Goal: Book appointment/travel/reservation

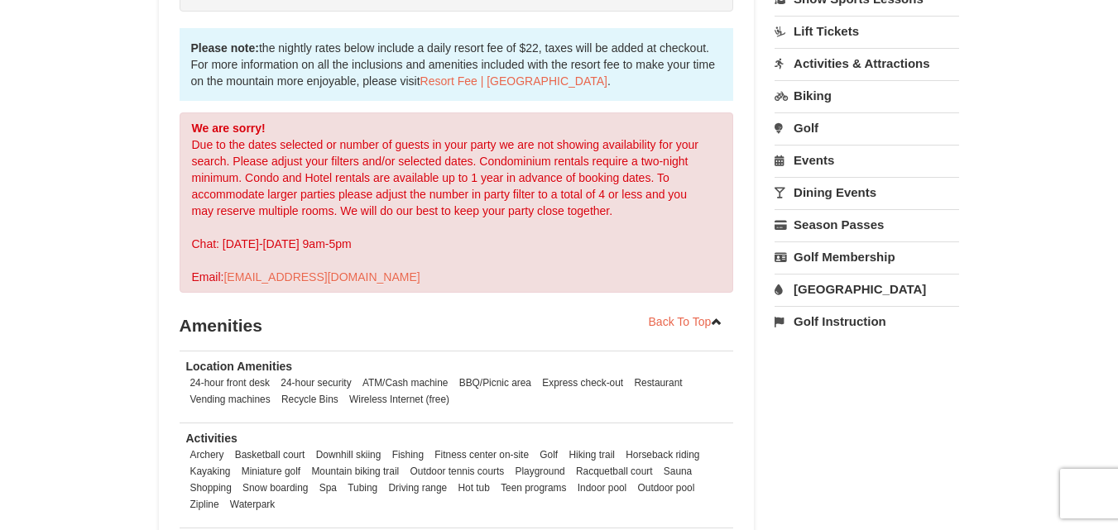
scroll to position [221, 0]
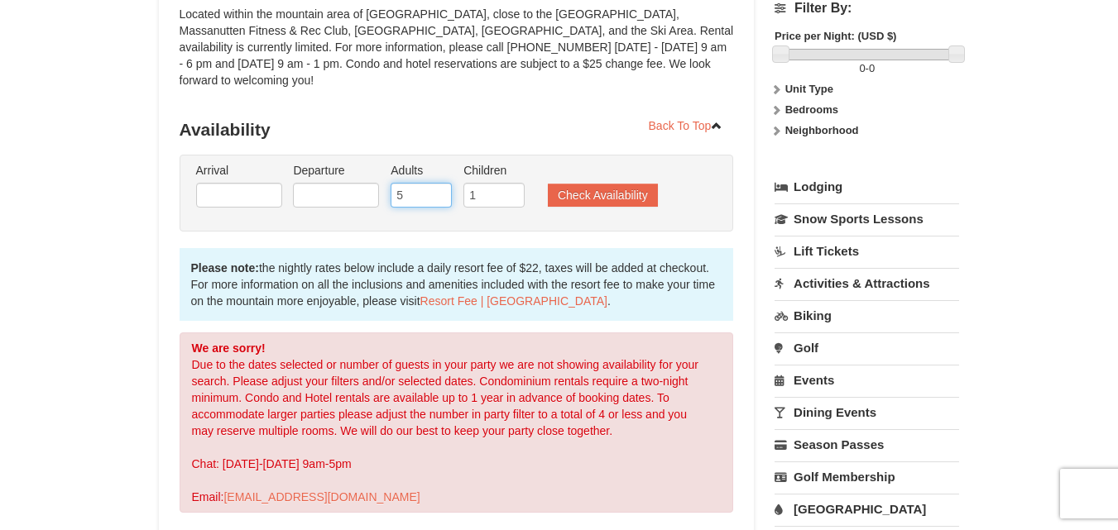
click at [409, 183] on input "5" at bounding box center [420, 195] width 61 height 25
type input "4"
click at [435, 185] on input "4" at bounding box center [420, 195] width 61 height 25
type input "2"
click at [512, 183] on input "2" at bounding box center [493, 195] width 61 height 25
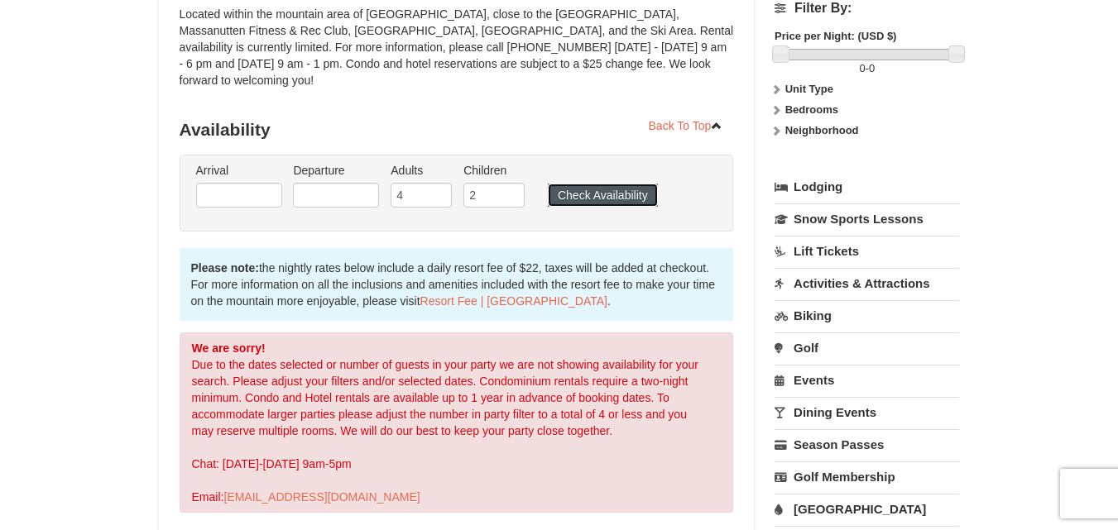
click at [606, 184] on button "Check Availability" at bounding box center [603, 195] width 110 height 23
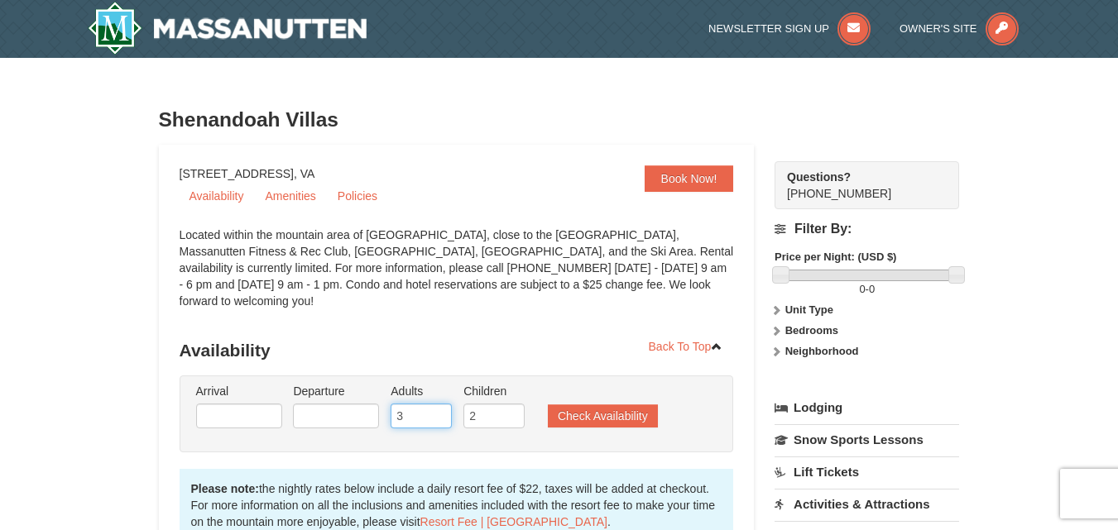
click at [436, 404] on input "3" at bounding box center [420, 416] width 61 height 25
type input "2"
click at [436, 404] on input "2" at bounding box center [420, 416] width 61 height 25
click at [575, 404] on button "Check Availability" at bounding box center [603, 415] width 110 height 23
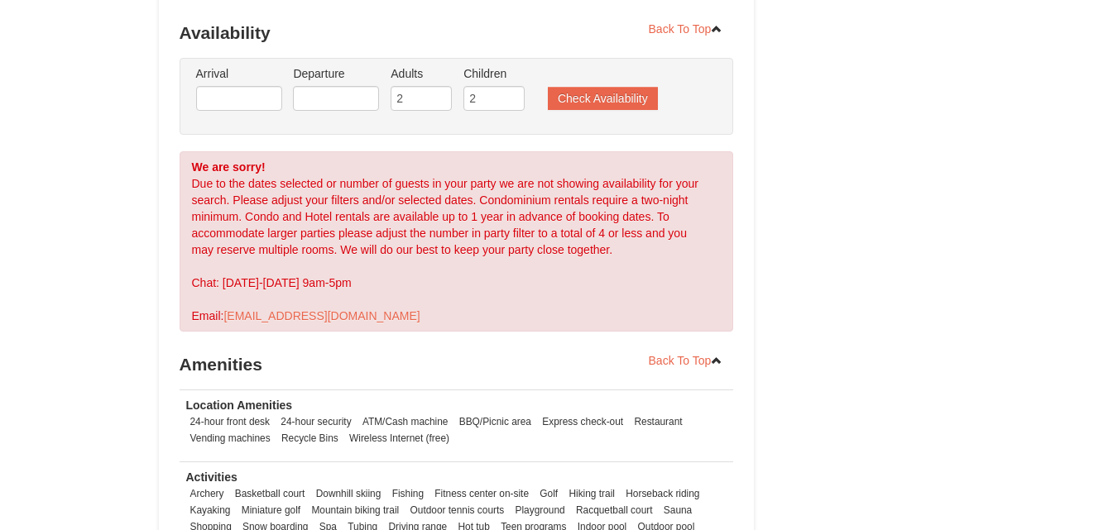
scroll to position [663, 0]
